Goal: Complete application form

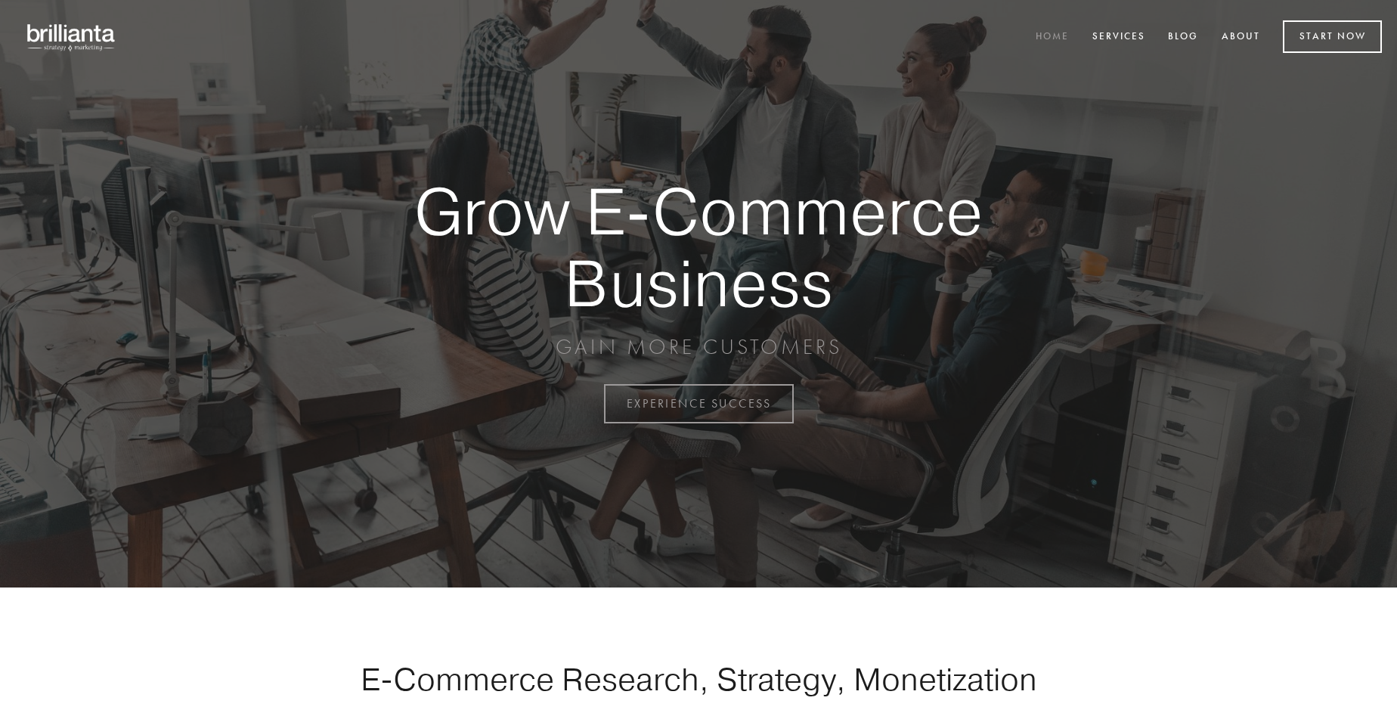
scroll to position [3964, 0]
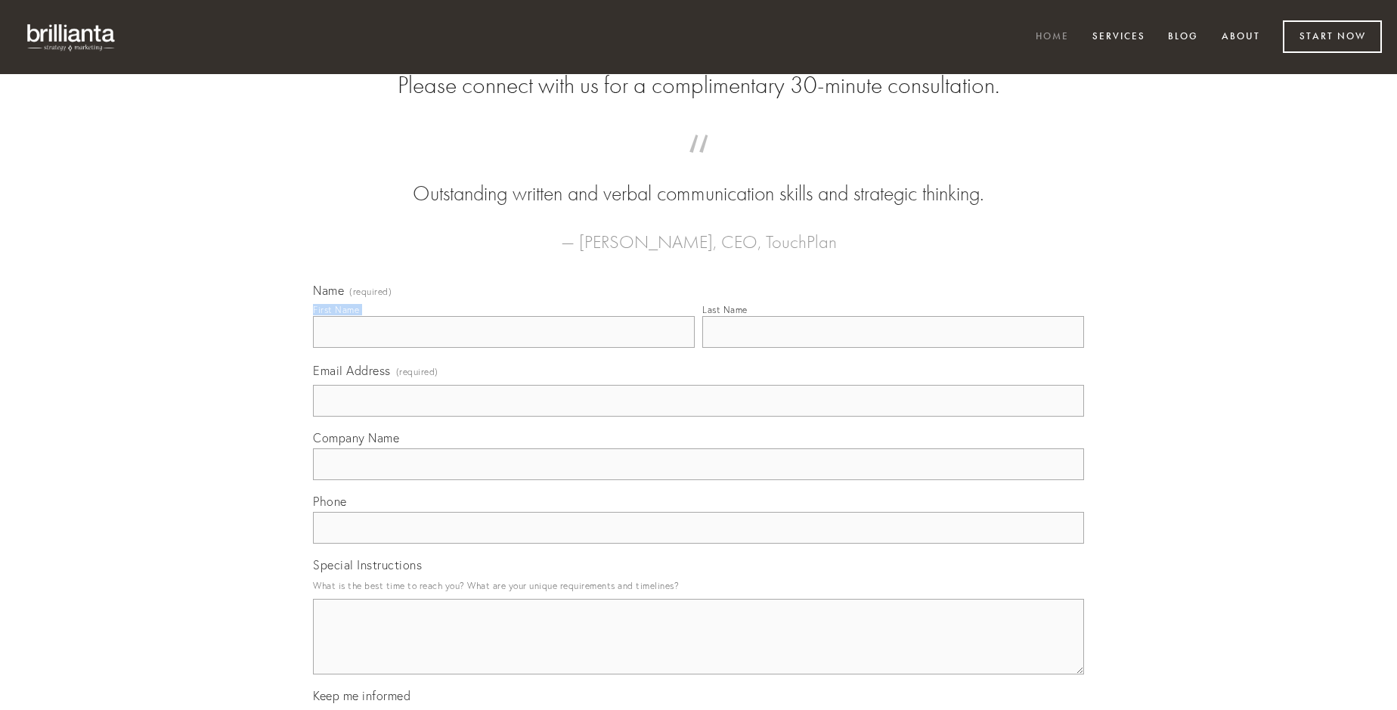
type input "[PERSON_NAME]"
click at [893, 348] on input "Last Name" at bounding box center [894, 332] width 382 height 32
type input "[PERSON_NAME]"
click at [699, 417] on input "Email Address (required)" at bounding box center [698, 401] width 771 height 32
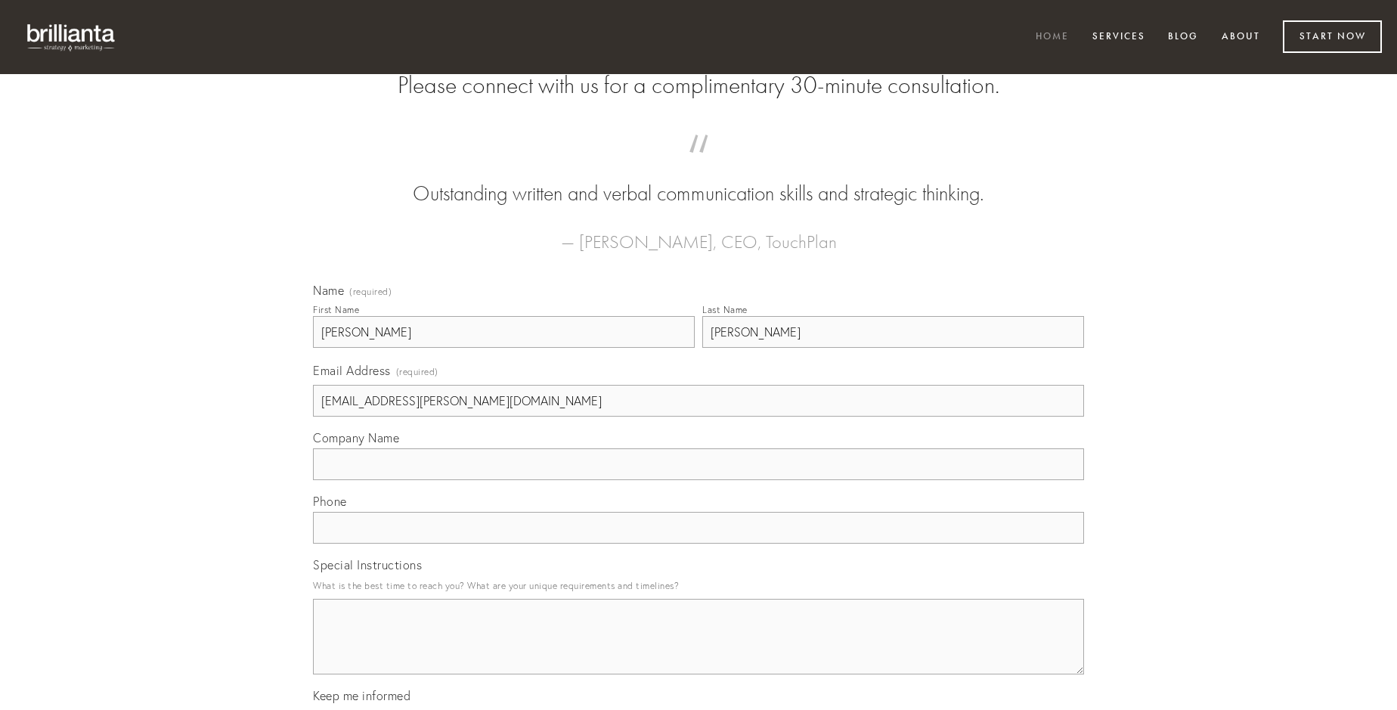
type input "[EMAIL_ADDRESS][PERSON_NAME][DOMAIN_NAME]"
click at [699, 480] on input "Company Name" at bounding box center [698, 464] width 771 height 32
type input "spiritus"
click at [699, 544] on input "text" at bounding box center [698, 528] width 771 height 32
click at [699, 650] on textarea "Special Instructions" at bounding box center [698, 637] width 771 height 76
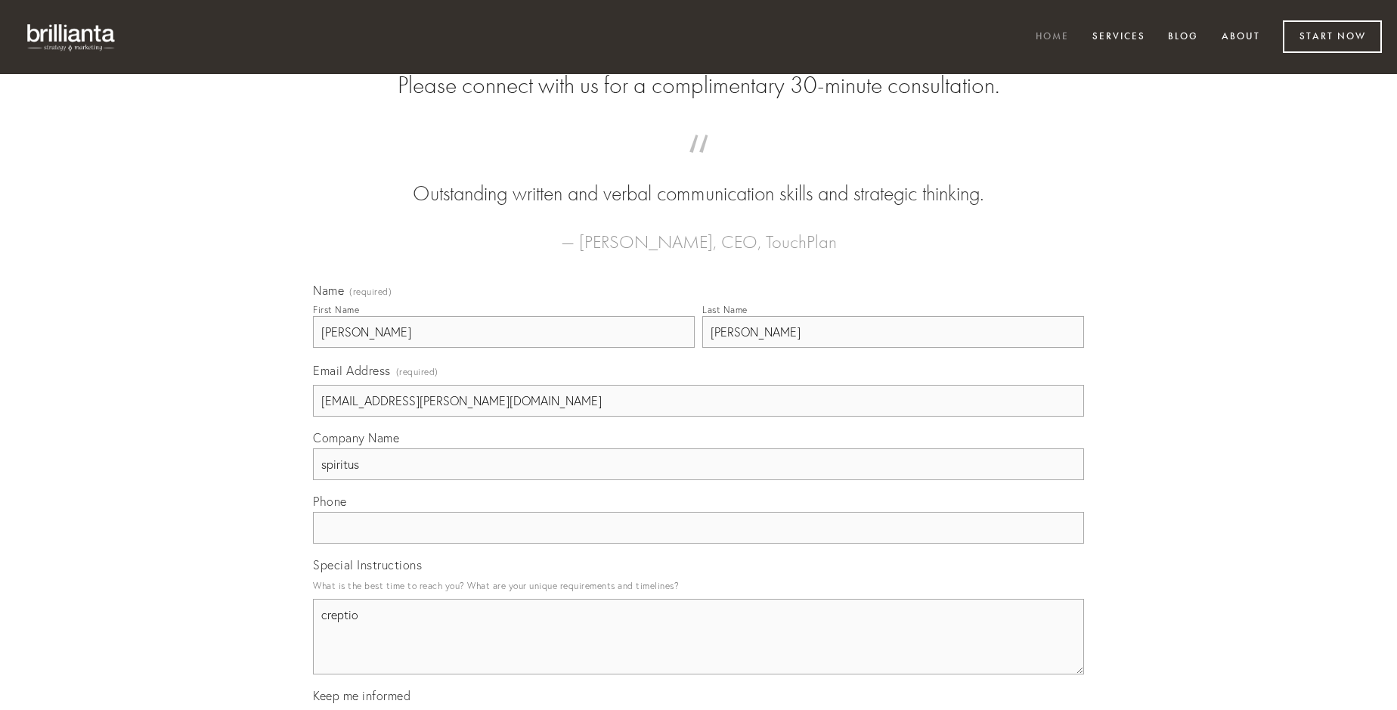
type textarea "creptio"
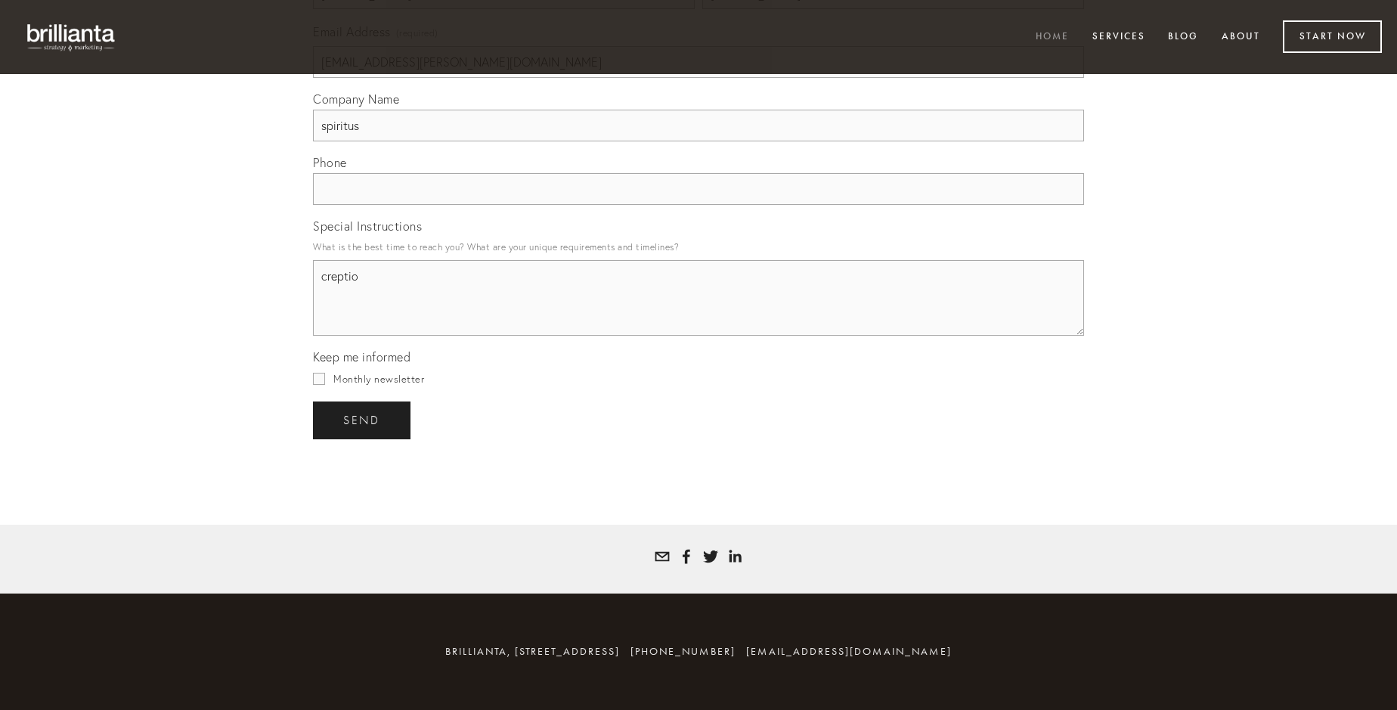
click at [363, 420] on span "send" at bounding box center [361, 421] width 37 height 14
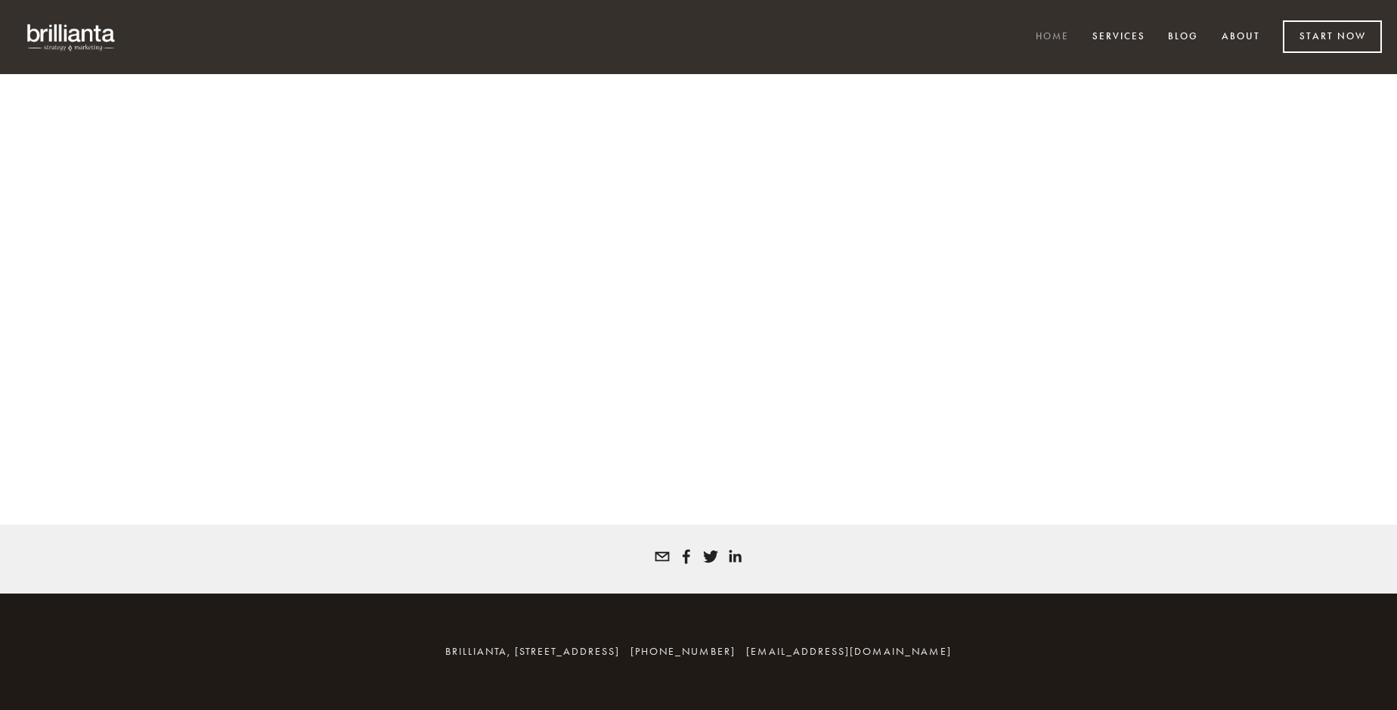
scroll to position [3944, 0]
